Goal: Check status

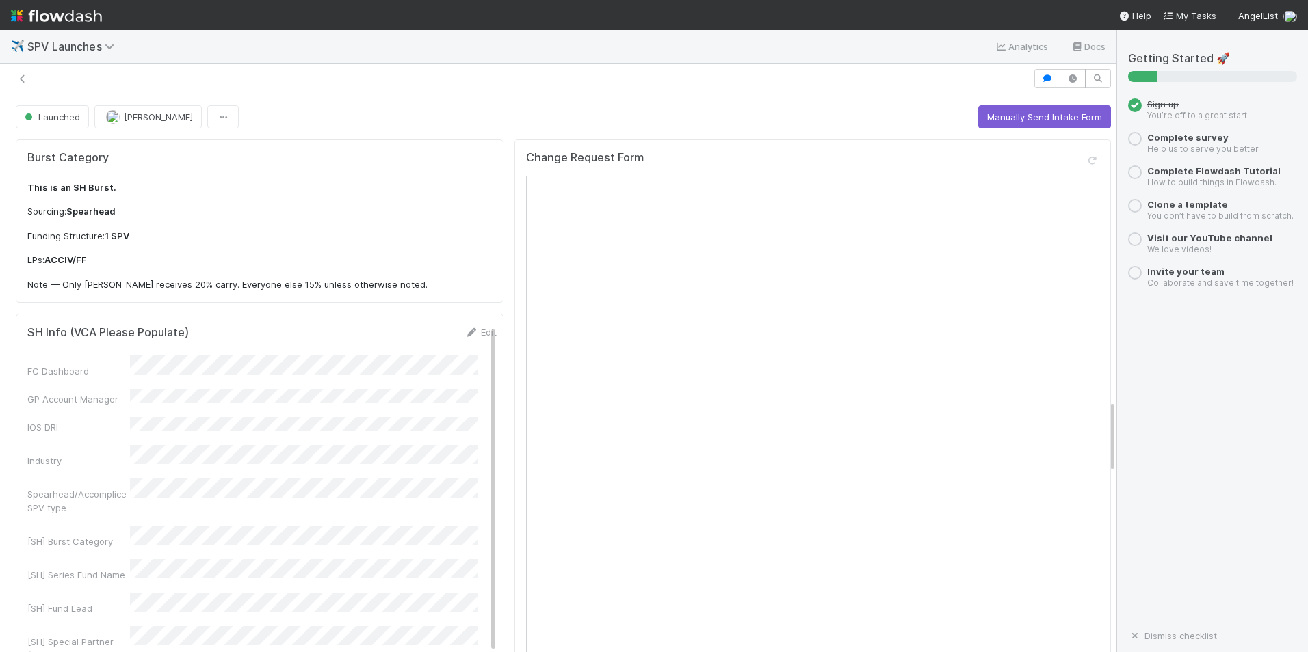
scroll to position [2325, 0]
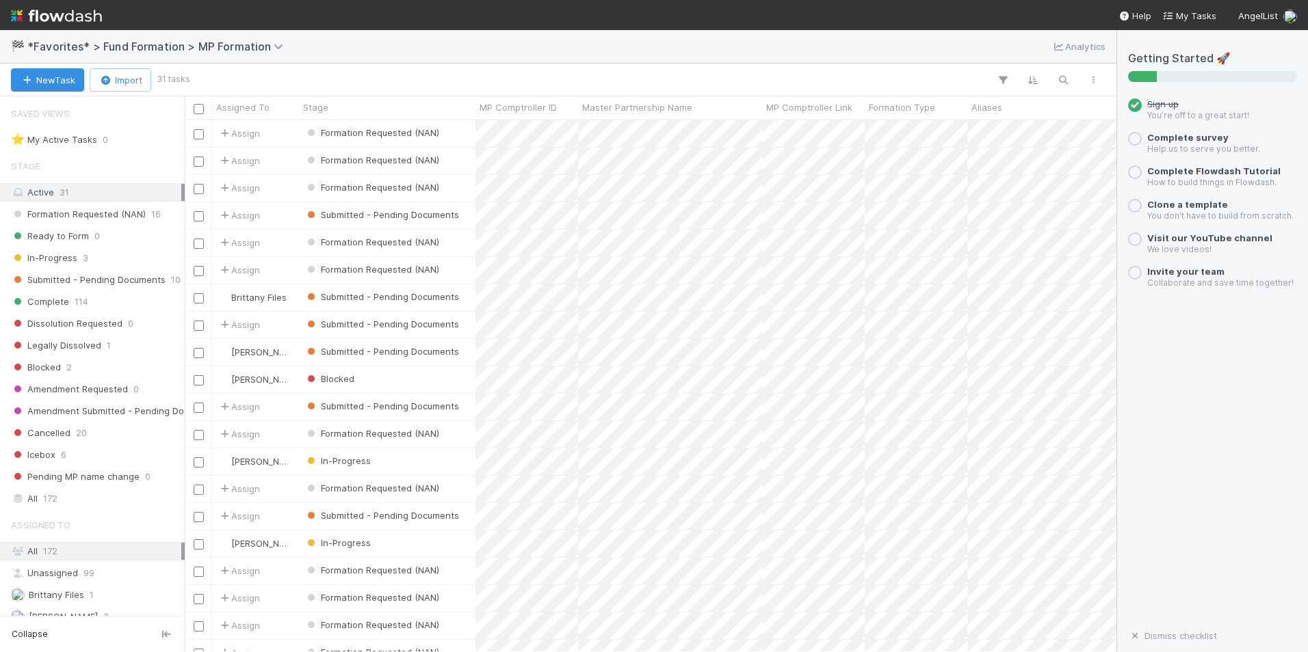
scroll to position [522, 921]
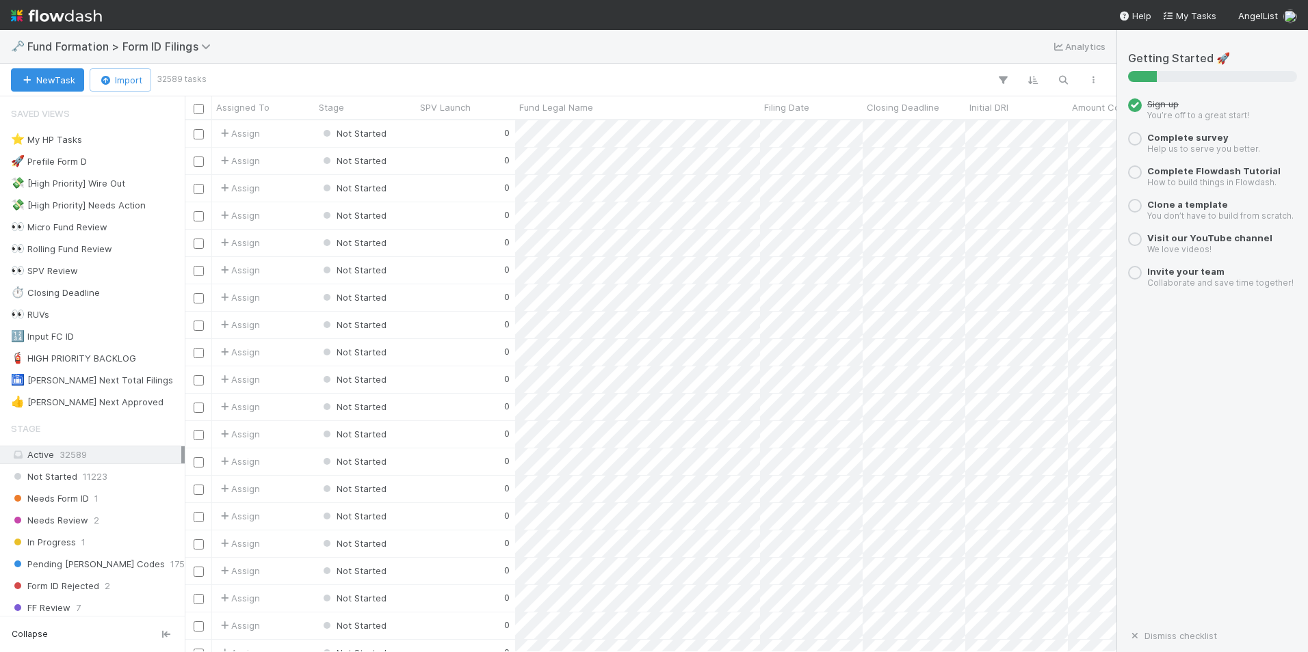
scroll to position [522, 921]
click at [52, 316] on div "👀 RUVs 441" at bounding box center [96, 314] width 170 height 17
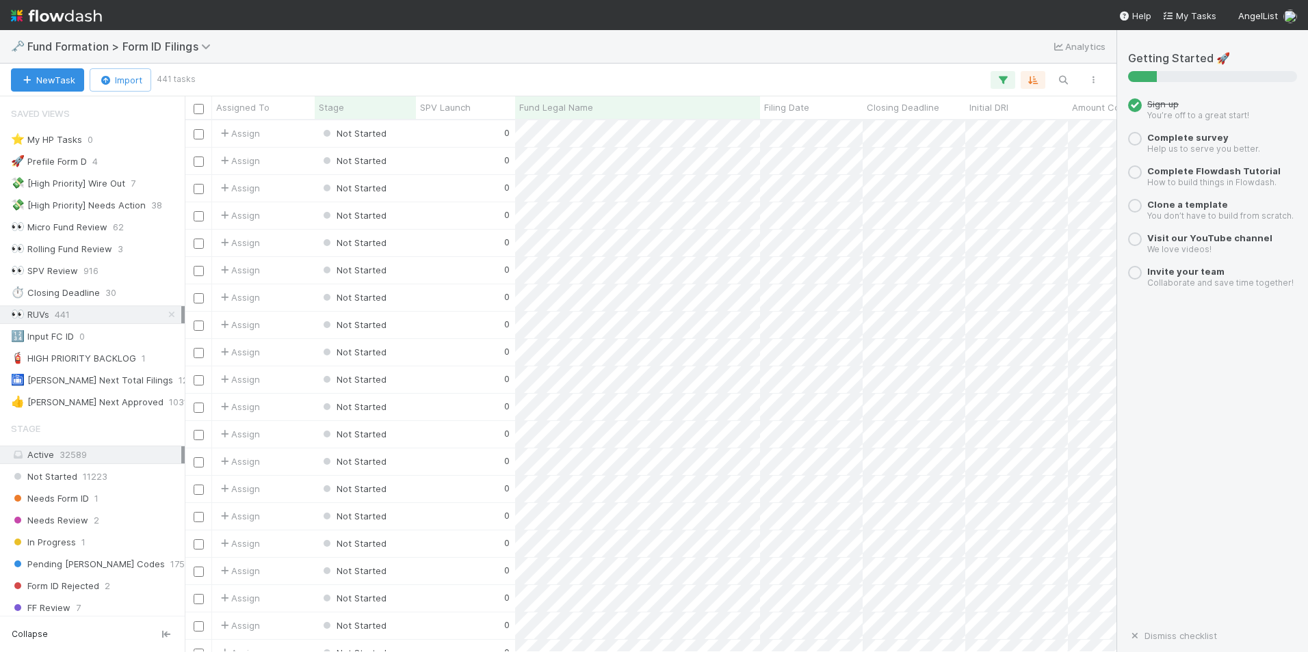
scroll to position [522, 921]
click at [451, 138] on div "0" at bounding box center [465, 133] width 99 height 27
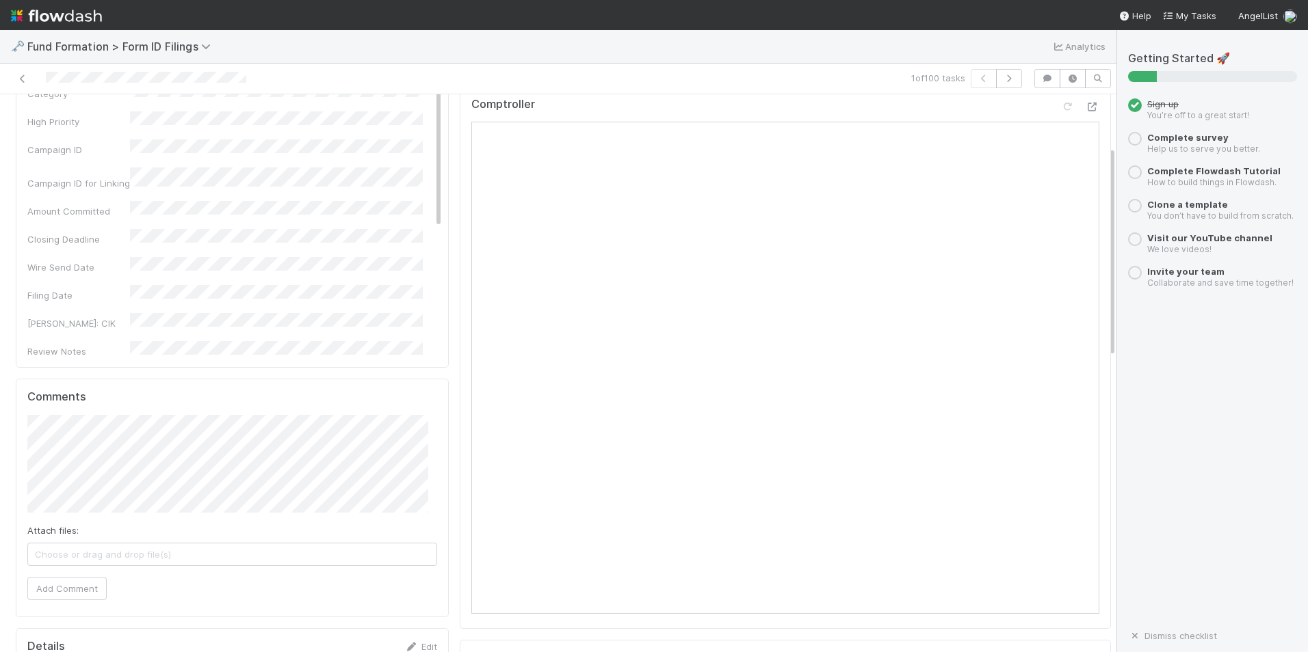
scroll to position [68, 0]
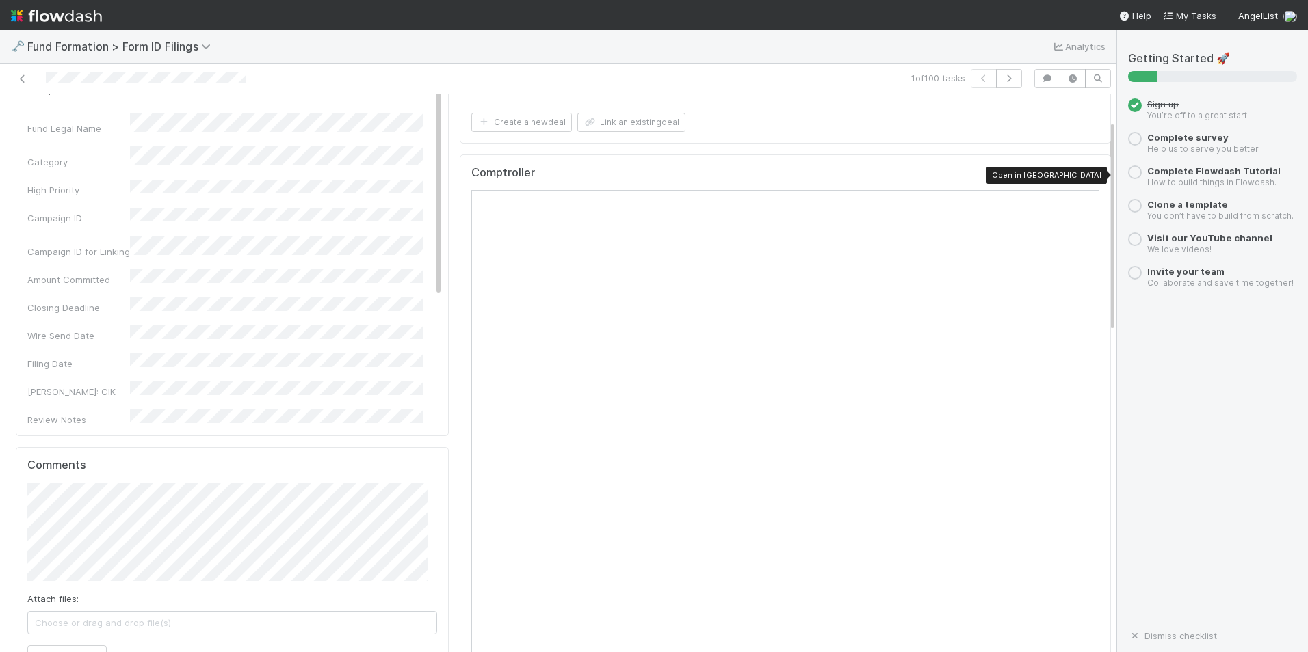
click at [1085, 181] on div at bounding box center [1092, 175] width 14 height 14
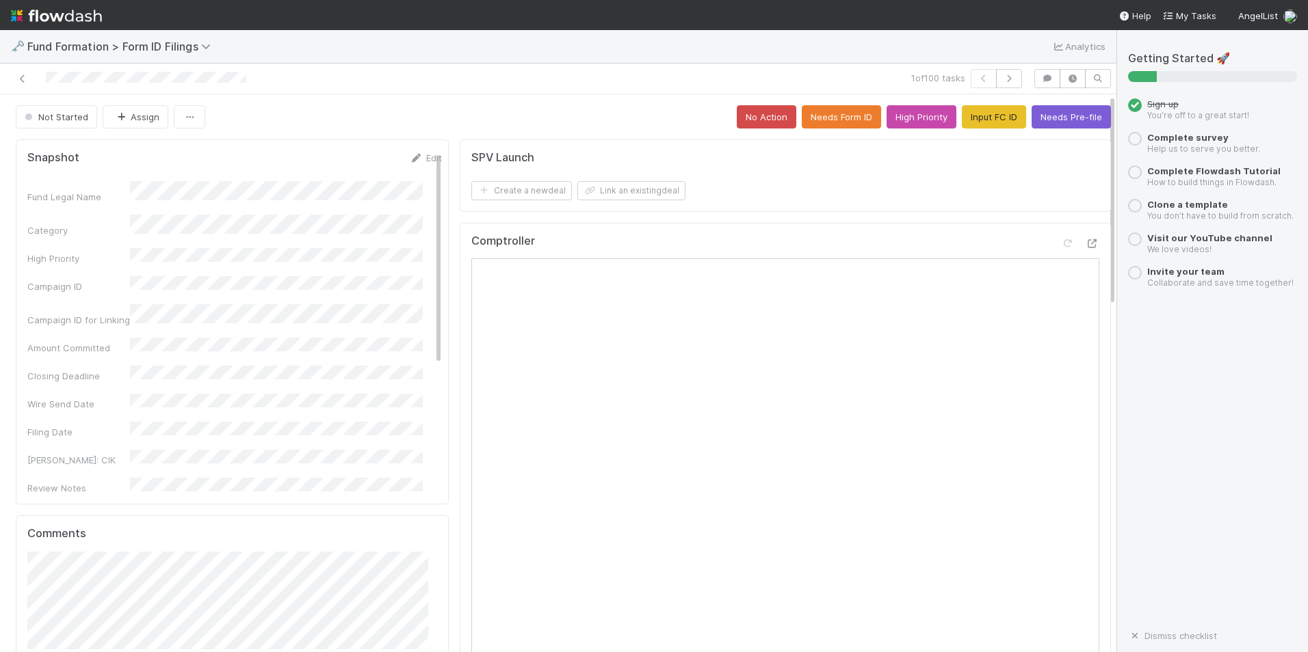
click at [1002, 64] on div "1 of 100 tasks" at bounding box center [558, 79] width 1116 height 31
click at [1002, 75] on icon "button" at bounding box center [1009, 79] width 14 height 8
click at [1001, 69] on button "button" at bounding box center [1009, 78] width 26 height 19
click at [1005, 81] on button "button" at bounding box center [1009, 78] width 26 height 19
